Goal: Task Accomplishment & Management: Use online tool/utility

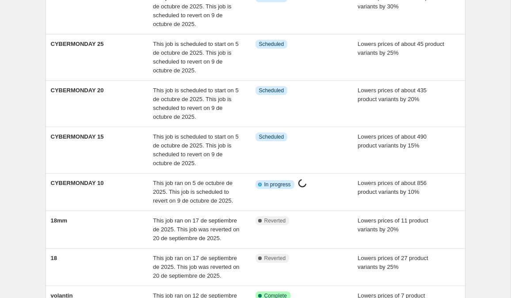
scroll to position [185, 0]
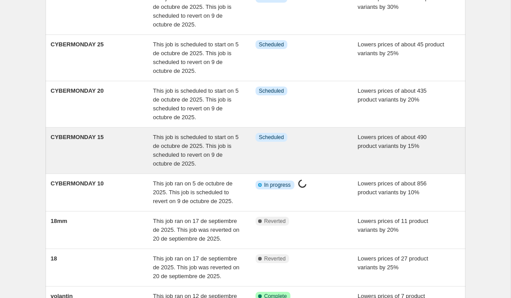
click at [309, 150] on div "Info Scheduled" at bounding box center [307, 150] width 103 height 35
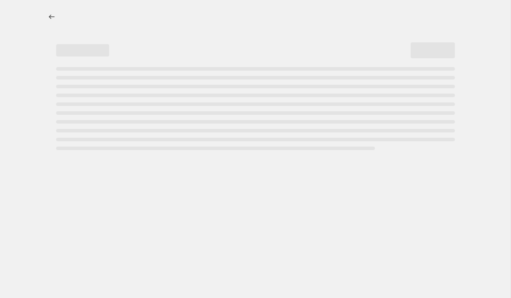
select select "percentage"
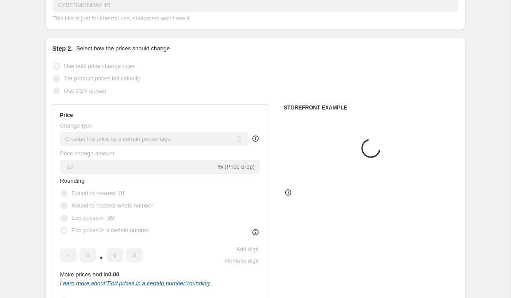
select select "tag"
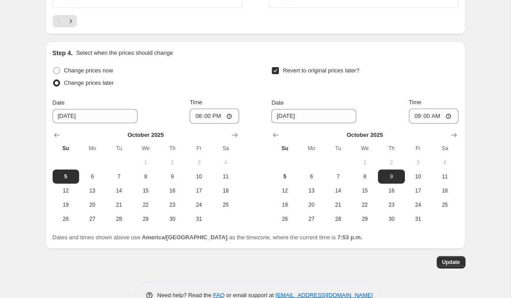
scroll to position [941, 0]
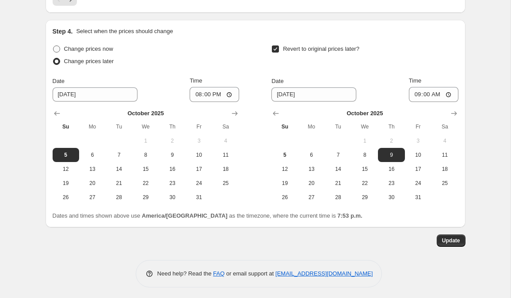
click at [78, 48] on span "Change prices now" at bounding box center [88, 49] width 49 height 7
click at [53, 46] on input "Change prices now" at bounding box center [53, 46] width 0 height 0
radio input "true"
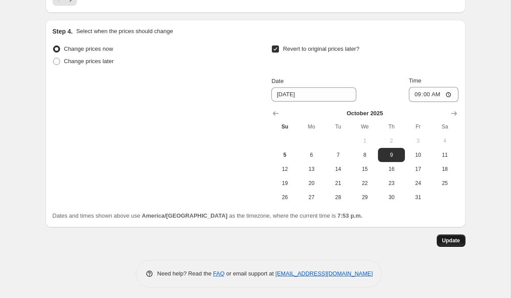
click at [449, 241] on span "Update" at bounding box center [451, 240] width 18 height 7
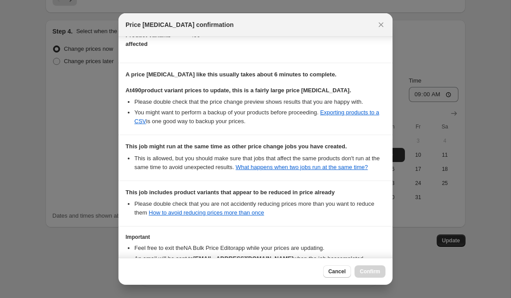
scroll to position [195, 0]
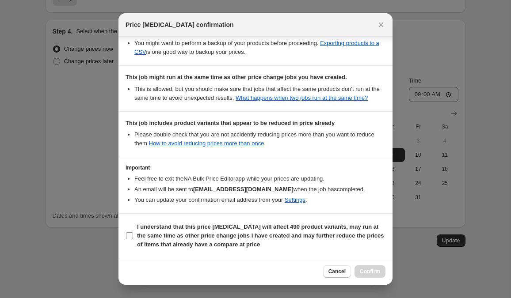
drag, startPoint x: 150, startPoint y: 242, endPoint x: 270, endPoint y: 256, distance: 120.5
click at [151, 242] on b "I understand that this price [MEDICAL_DATA] will affect 490 product variants, m…" at bounding box center [260, 236] width 247 height 24
click at [133, 240] on input "I understand that this price [MEDICAL_DATA] will affect 490 product variants, m…" at bounding box center [129, 236] width 7 height 7
checkbox input "true"
click at [372, 270] on span "Confirm" at bounding box center [370, 271] width 20 height 7
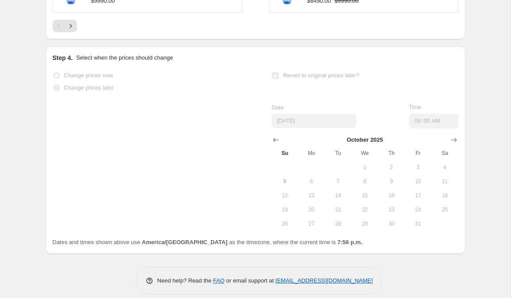
scroll to position [918, 0]
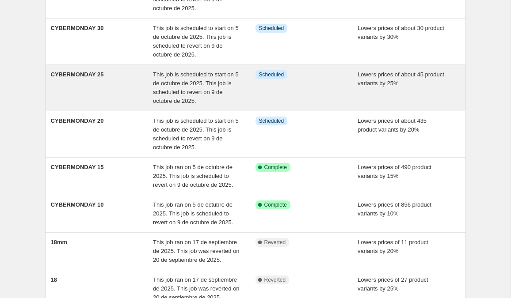
scroll to position [160, 0]
